Goal: Navigation & Orientation: Find specific page/section

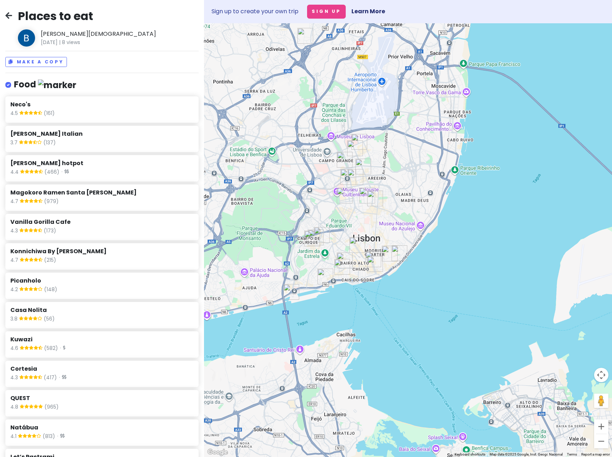
drag, startPoint x: 438, startPoint y: 288, endPoint x: 240, endPoint y: 218, distance: 209.9
click at [240, 218] on div at bounding box center [408, 240] width 408 height 434
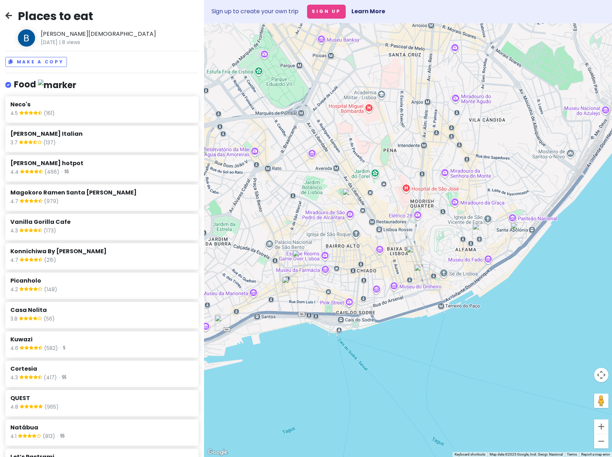
click at [328, 243] on div at bounding box center [408, 240] width 408 height 434
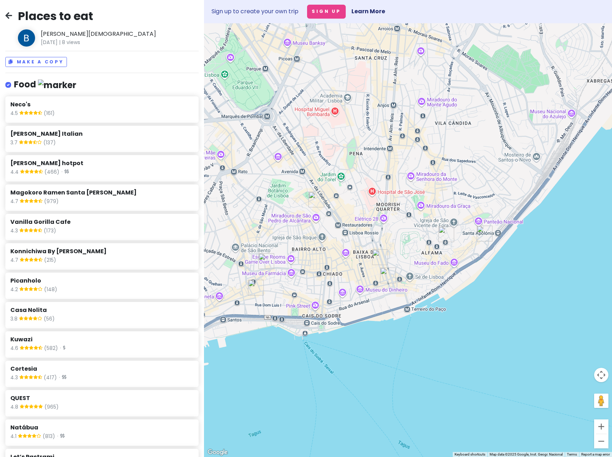
drag, startPoint x: 427, startPoint y: 293, endPoint x: 394, endPoint y: 297, distance: 33.2
click at [394, 297] on div at bounding box center [408, 240] width 408 height 434
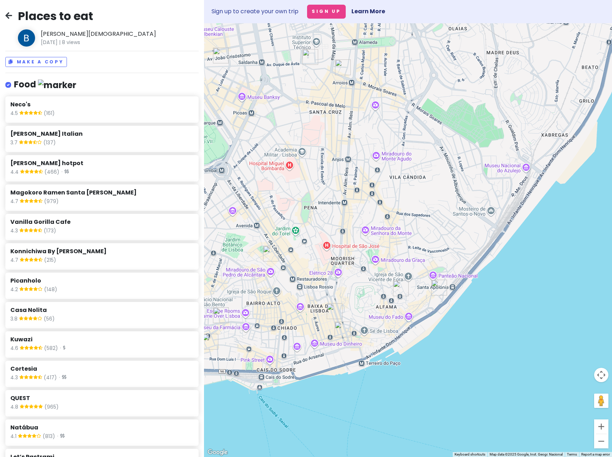
drag, startPoint x: 480, startPoint y: 253, endPoint x: 434, endPoint y: 308, distance: 72.2
click at [434, 308] on div at bounding box center [408, 240] width 408 height 434
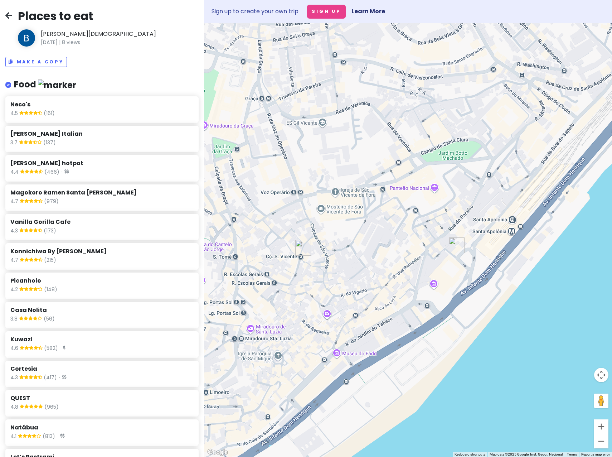
drag, startPoint x: 417, startPoint y: 309, endPoint x: 456, endPoint y: 249, distance: 70.9
click at [456, 249] on div at bounding box center [408, 240] width 408 height 434
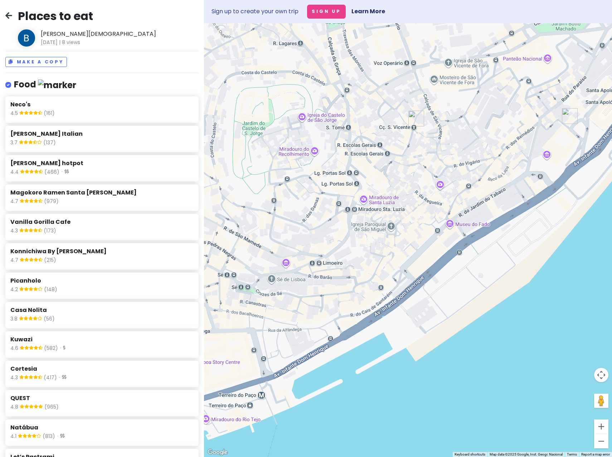
drag, startPoint x: 382, startPoint y: 319, endPoint x: 455, endPoint y: 252, distance: 98.8
click at [455, 252] on div at bounding box center [408, 240] width 408 height 434
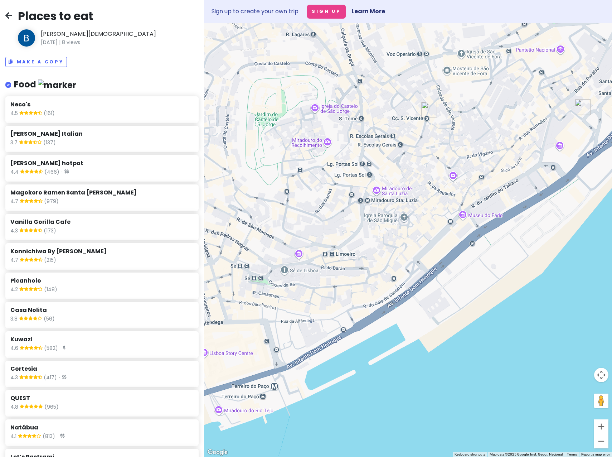
drag, startPoint x: 352, startPoint y: 310, endPoint x: 419, endPoint y: 273, distance: 76.5
click at [419, 273] on div at bounding box center [408, 240] width 408 height 434
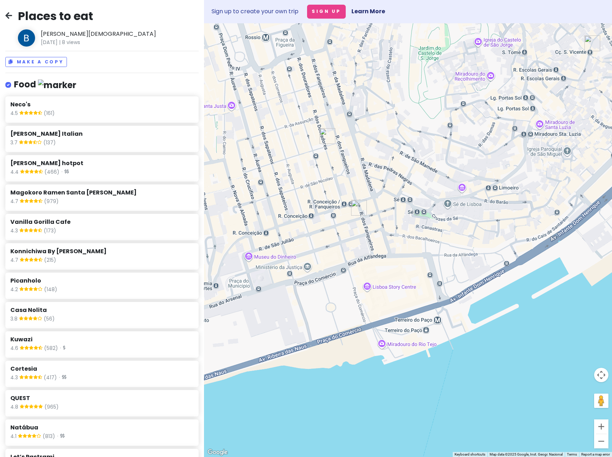
drag, startPoint x: 332, startPoint y: 324, endPoint x: 430, endPoint y: 299, distance: 101.8
click at [430, 299] on div at bounding box center [408, 240] width 408 height 434
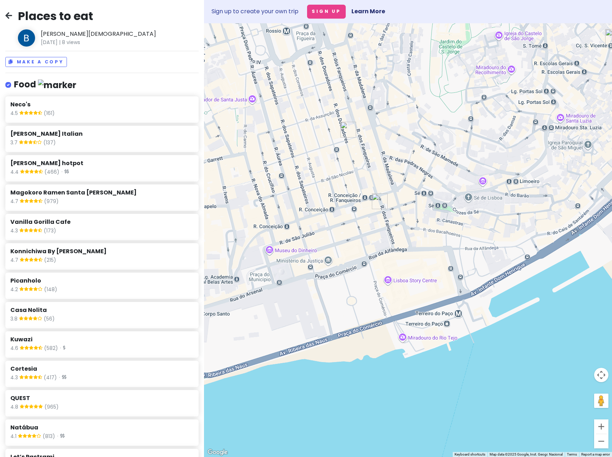
drag, startPoint x: 335, startPoint y: 328, endPoint x: 458, endPoint y: 294, distance: 128.2
click at [459, 294] on div at bounding box center [408, 240] width 408 height 434
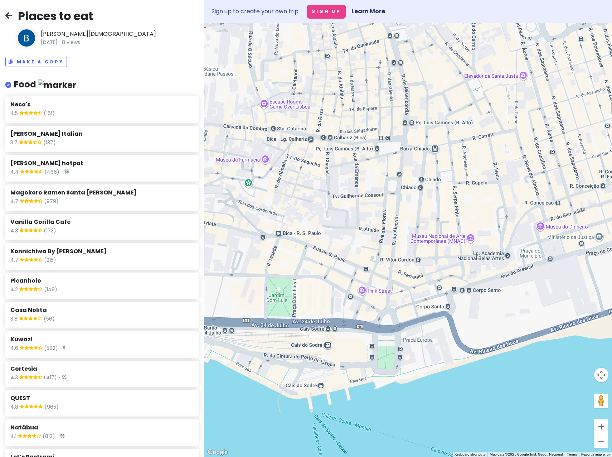
drag, startPoint x: 405, startPoint y: 300, endPoint x: 372, endPoint y: 362, distance: 70.5
click at [372, 362] on div at bounding box center [408, 240] width 408 height 434
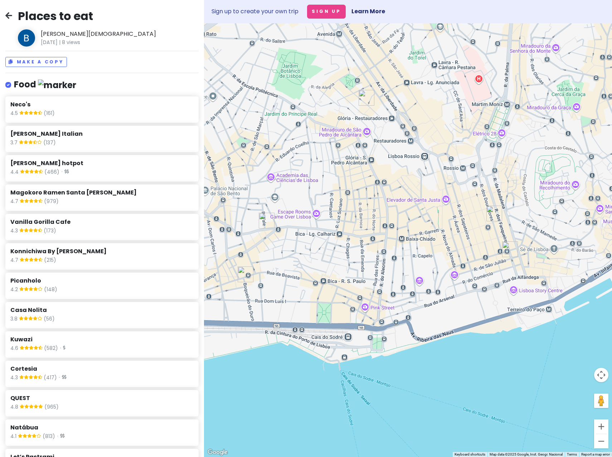
click at [244, 273] on img "QUEST" at bounding box center [246, 274] width 16 height 16
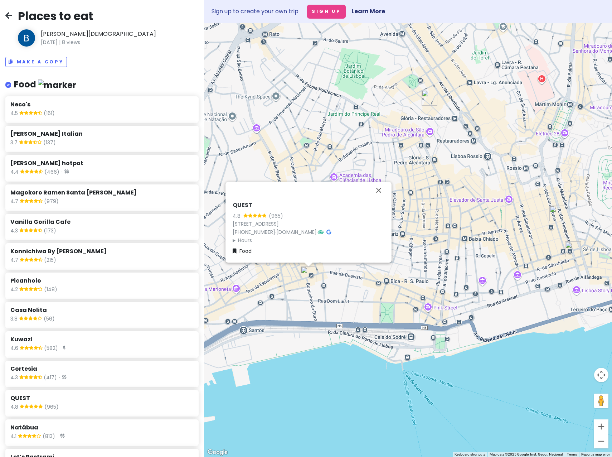
click at [338, 285] on div "QUEST 4.8 (965) [STREET_ADDRESS] [PHONE_NUMBER] · [DOMAIN_NAME] · Hours [DATE] …" at bounding box center [408, 240] width 408 height 434
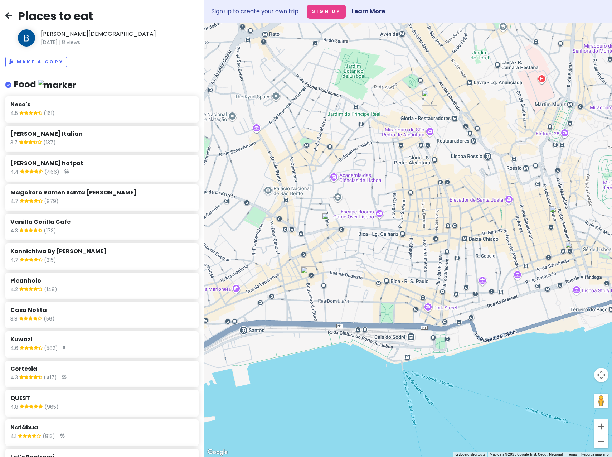
click at [327, 224] on img "Let’s Pastrami" at bounding box center [330, 221] width 16 height 16
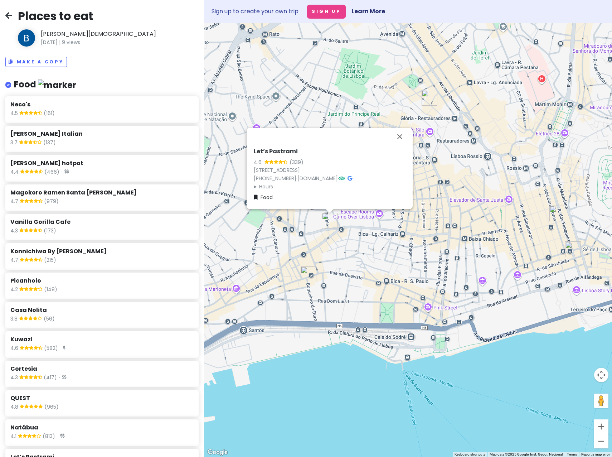
click at [383, 245] on div "Let’s Pastrami 4.6 (339) [STREET_ADDRESS] [PHONE_NUMBER] · [DOMAIN_NAME] · Hour…" at bounding box center [408, 240] width 408 height 434
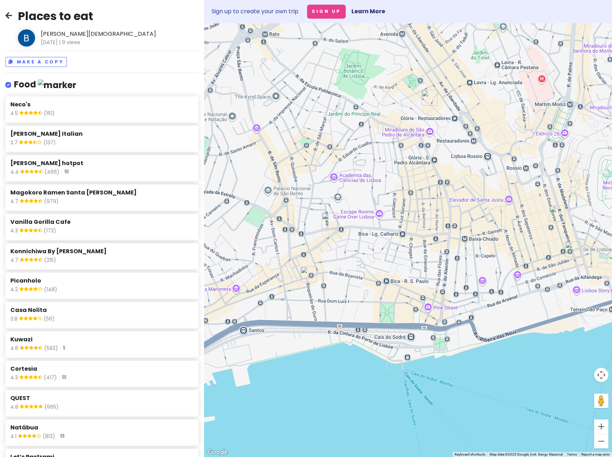
click at [429, 98] on img "Delphi Cheesesteaks" at bounding box center [430, 98] width 16 height 16
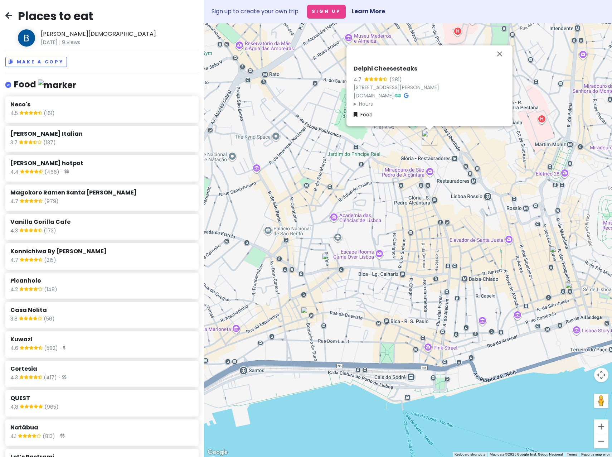
click at [557, 257] on img "The Coffee" at bounding box center [558, 254] width 16 height 16
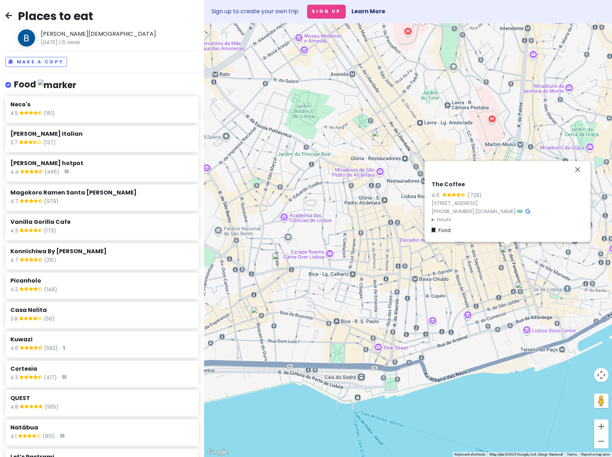
click at [522, 292] on img "Hygge Kaffe Baixa" at bounding box center [524, 290] width 16 height 16
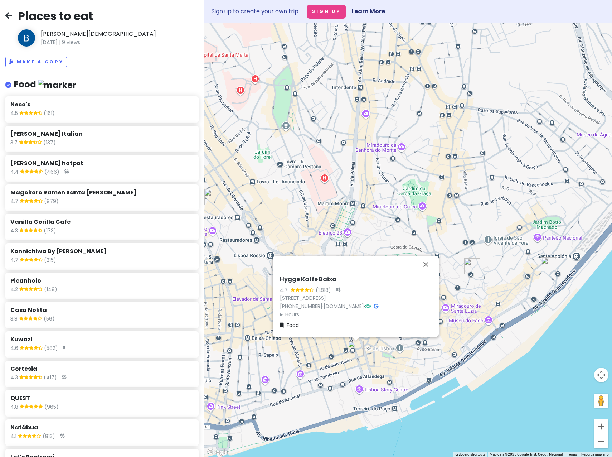
drag, startPoint x: 552, startPoint y: 294, endPoint x: 366, endPoint y: 365, distance: 199.3
click at [366, 365] on div "Hygge Kaffe Baixa 4.7 (1,818) · [STREET_ADDRESS] [PHONE_NUMBER] · [DOMAIN_NAME]…" at bounding box center [408, 240] width 408 height 434
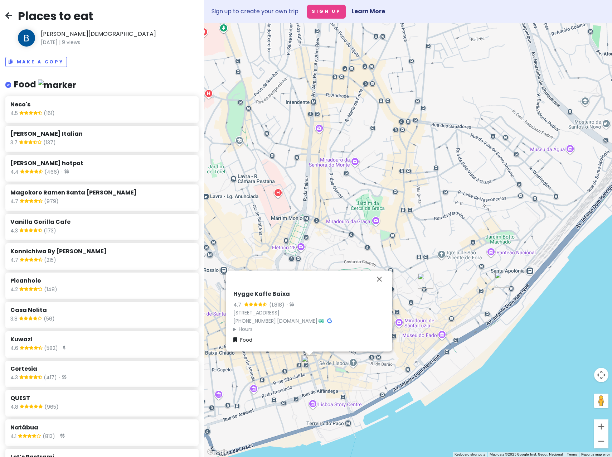
click at [423, 282] on img "Copenhagen Coffee Lab - Alfama" at bounding box center [426, 281] width 16 height 16
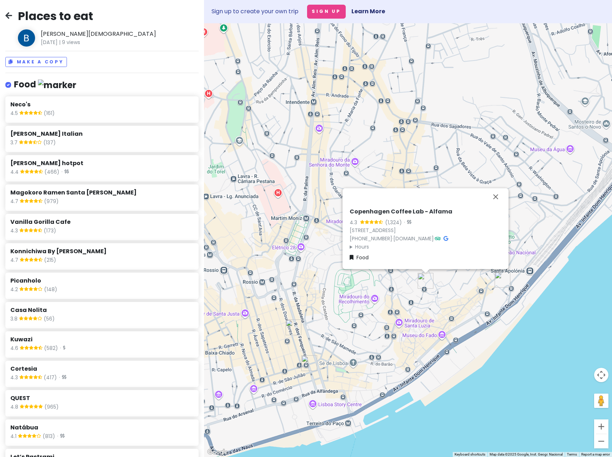
click at [308, 364] on img "Hygge Kaffe Baixa" at bounding box center [310, 363] width 16 height 16
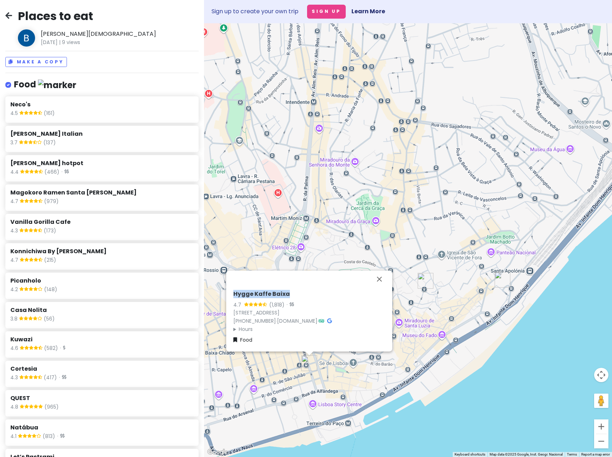
drag, startPoint x: 290, startPoint y: 293, endPoint x: 235, endPoint y: 294, distance: 55.9
click at [235, 294] on h6 "Hygge Kaffe Baixa" at bounding box center [310, 294] width 152 height 8
copy h6 "Hygge Kaffe Baixa"
